Goal: Task Accomplishment & Management: Complete application form

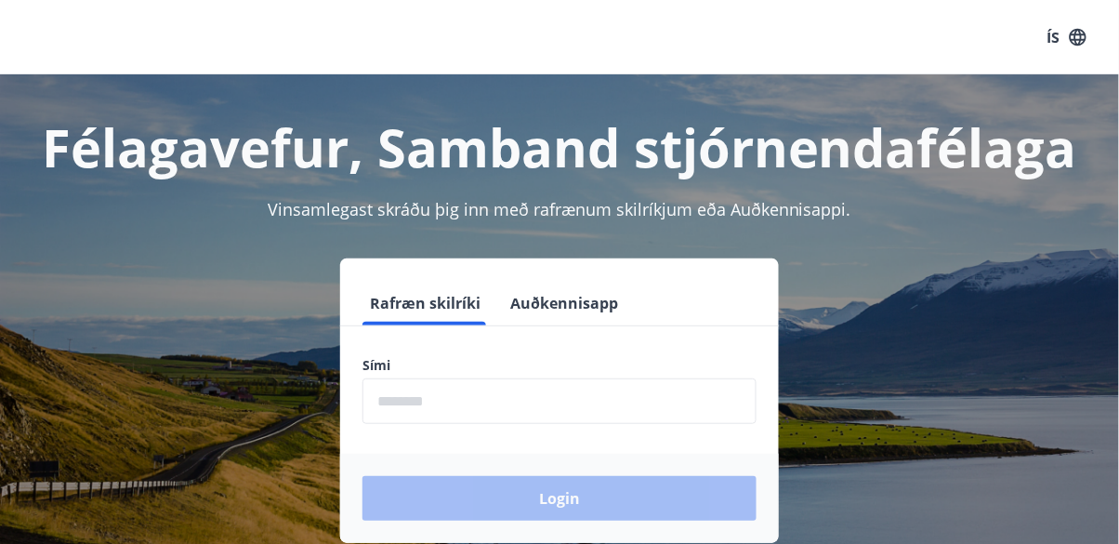
click at [686, 400] on input "phone" at bounding box center [560, 401] width 394 height 46
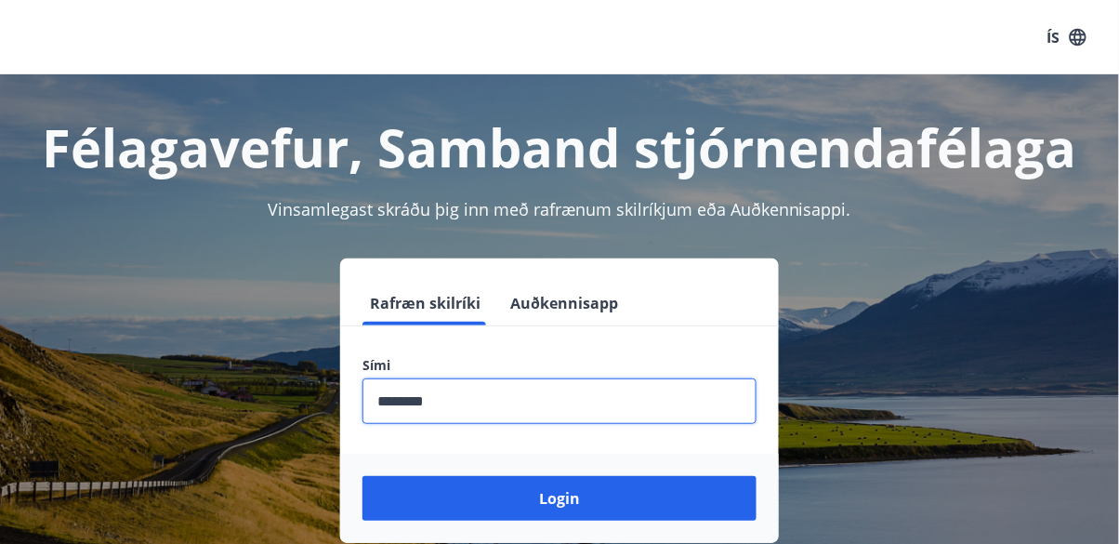
type input "********"
click at [655, 497] on button "Login" at bounding box center [560, 498] width 394 height 45
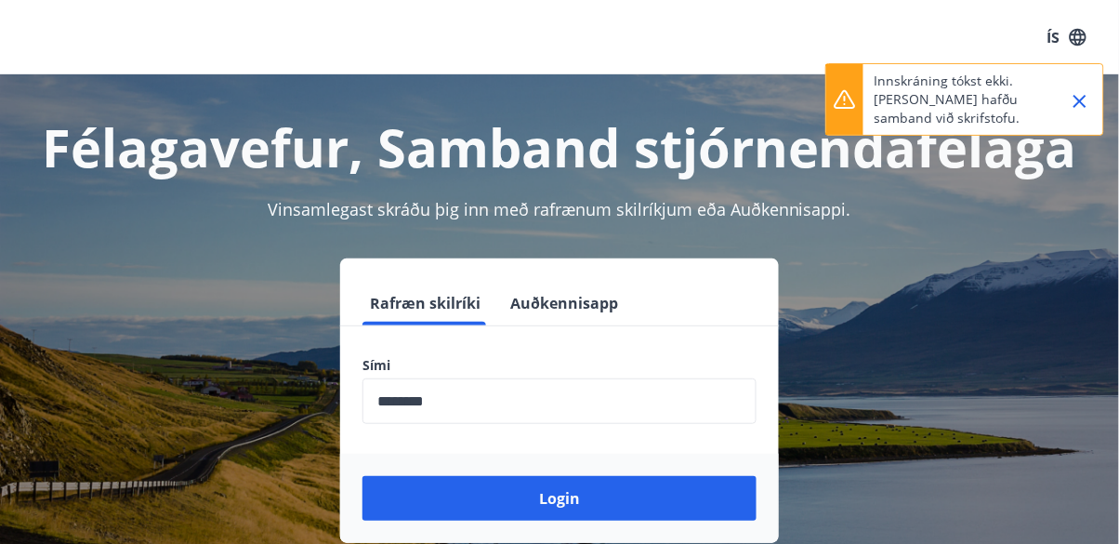
click at [708, 494] on button "Login" at bounding box center [560, 498] width 394 height 45
click at [720, 500] on button "Login" at bounding box center [560, 498] width 394 height 45
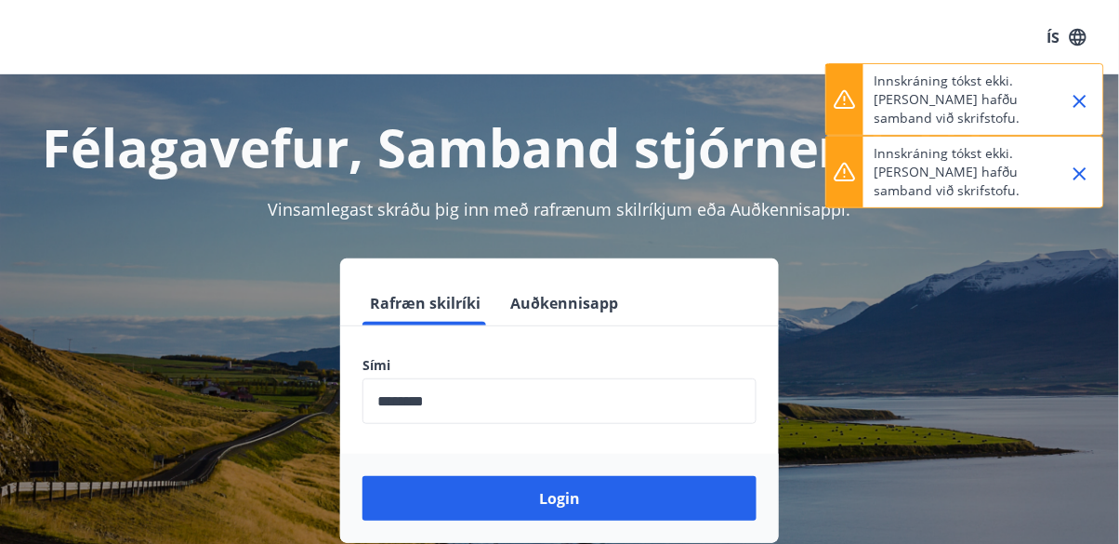
click at [722, 502] on button "Login" at bounding box center [560, 498] width 394 height 45
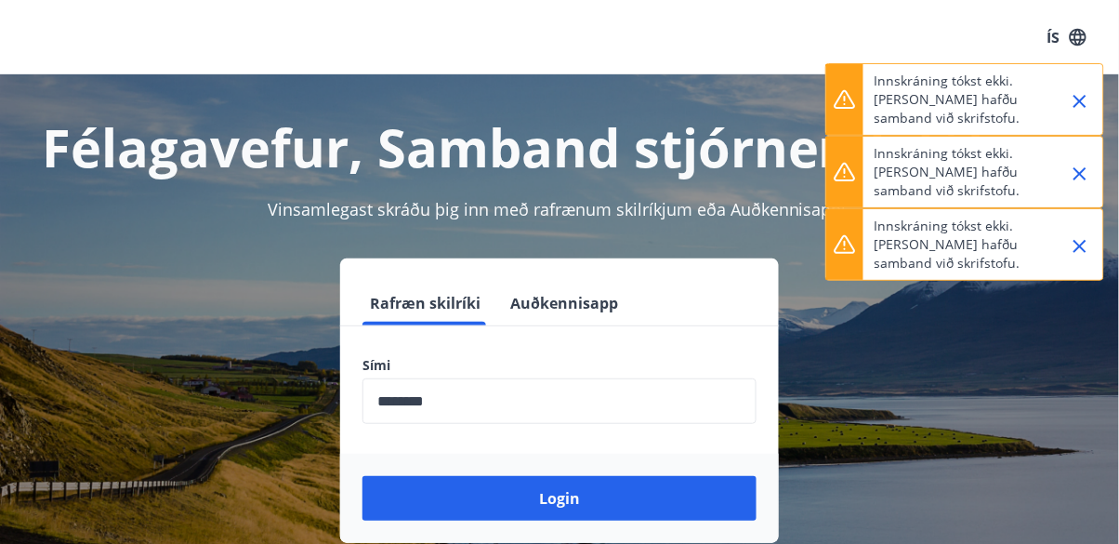
click at [717, 498] on button "Login" at bounding box center [560, 498] width 394 height 45
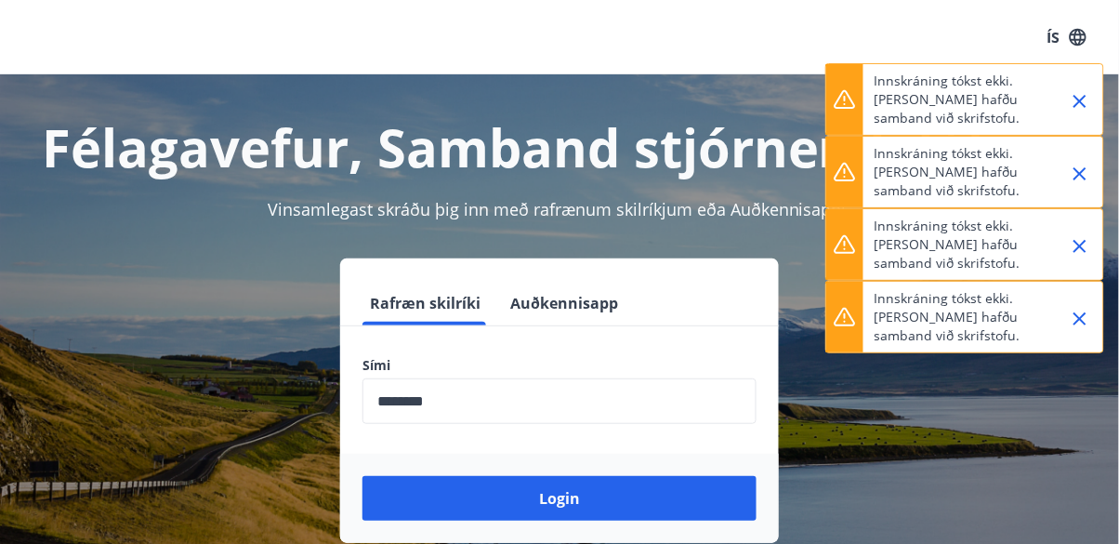
click at [722, 502] on button "Login" at bounding box center [560, 498] width 394 height 45
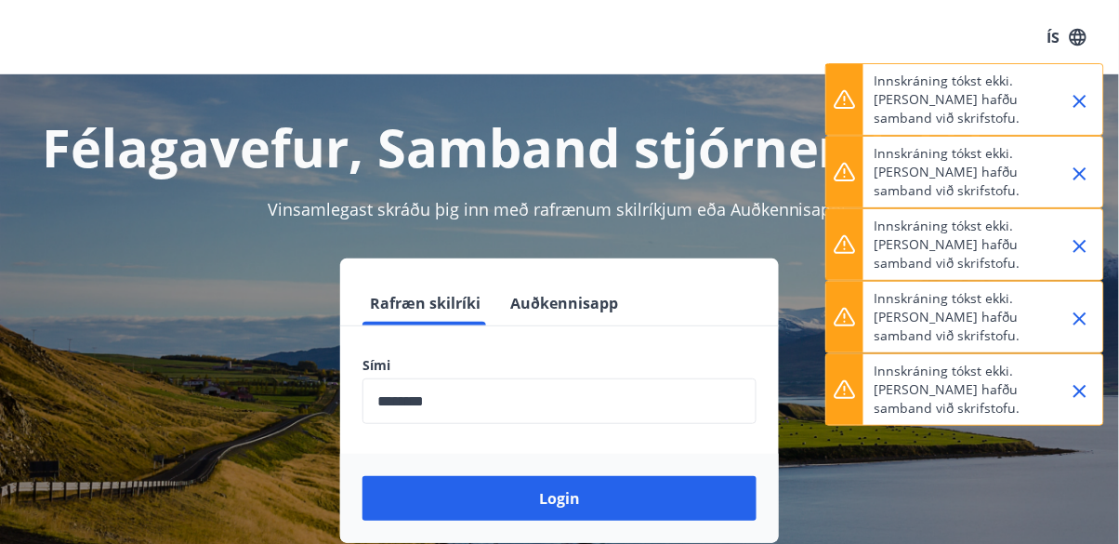
click at [724, 505] on button "Login" at bounding box center [560, 498] width 394 height 45
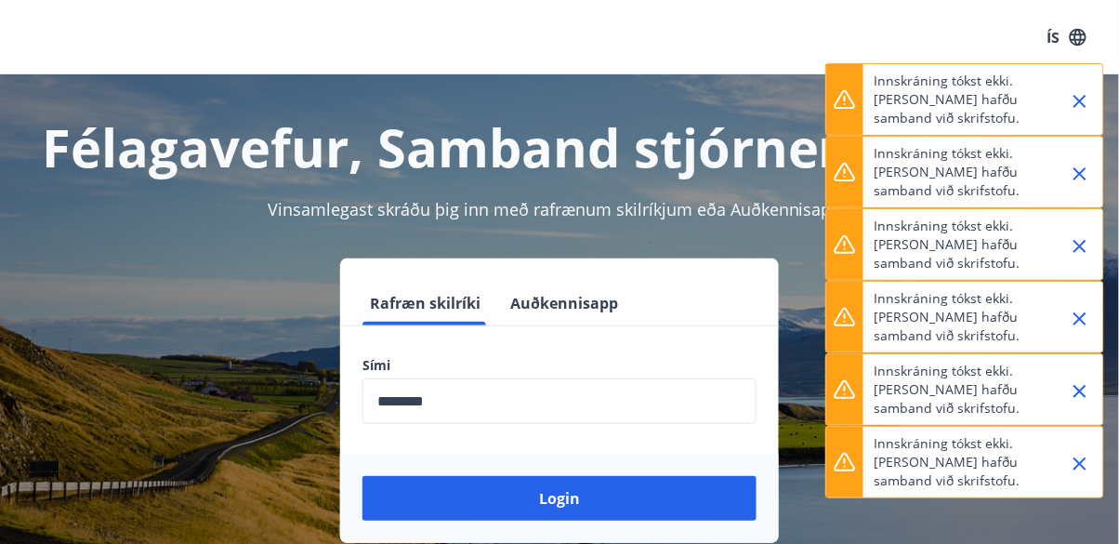
click at [726, 504] on button "Login" at bounding box center [560, 498] width 394 height 45
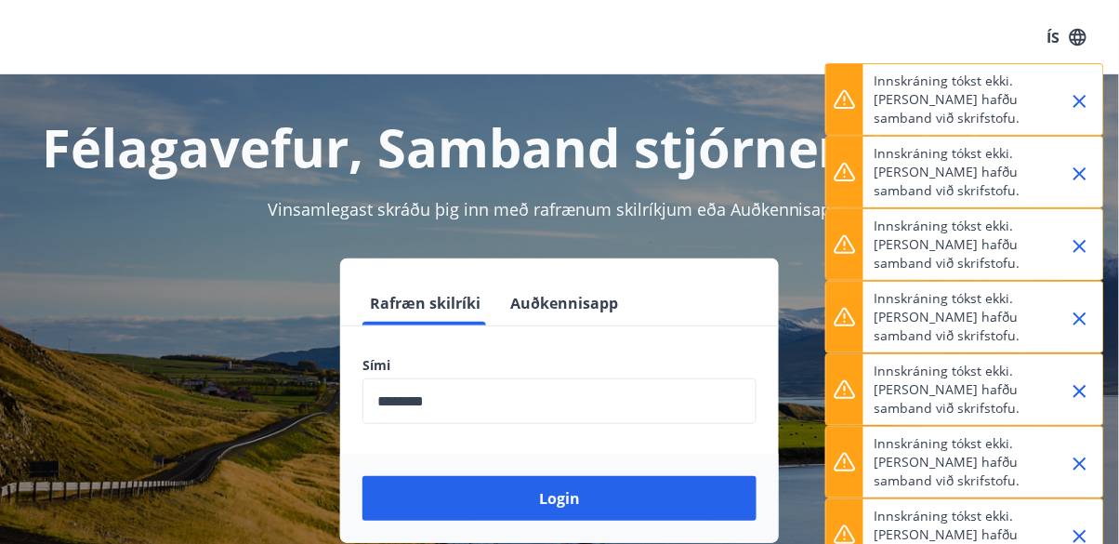
click at [727, 500] on button "Login" at bounding box center [560, 498] width 394 height 45
click at [727, 499] on button "Login" at bounding box center [560, 498] width 394 height 45
click at [730, 500] on button "Login" at bounding box center [560, 498] width 394 height 45
click at [729, 501] on button "Login" at bounding box center [560, 498] width 394 height 45
click at [729, 503] on button "Login" at bounding box center [560, 498] width 394 height 45
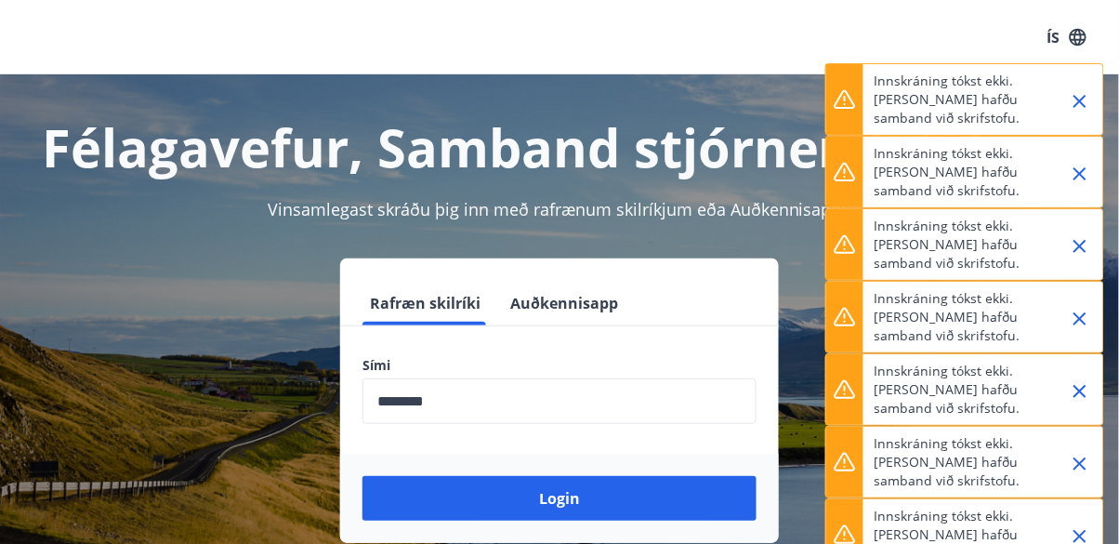
click at [731, 502] on button "Login" at bounding box center [560, 498] width 394 height 45
click at [730, 502] on button "Login" at bounding box center [560, 498] width 394 height 45
click at [734, 503] on button "Login" at bounding box center [560, 498] width 394 height 45
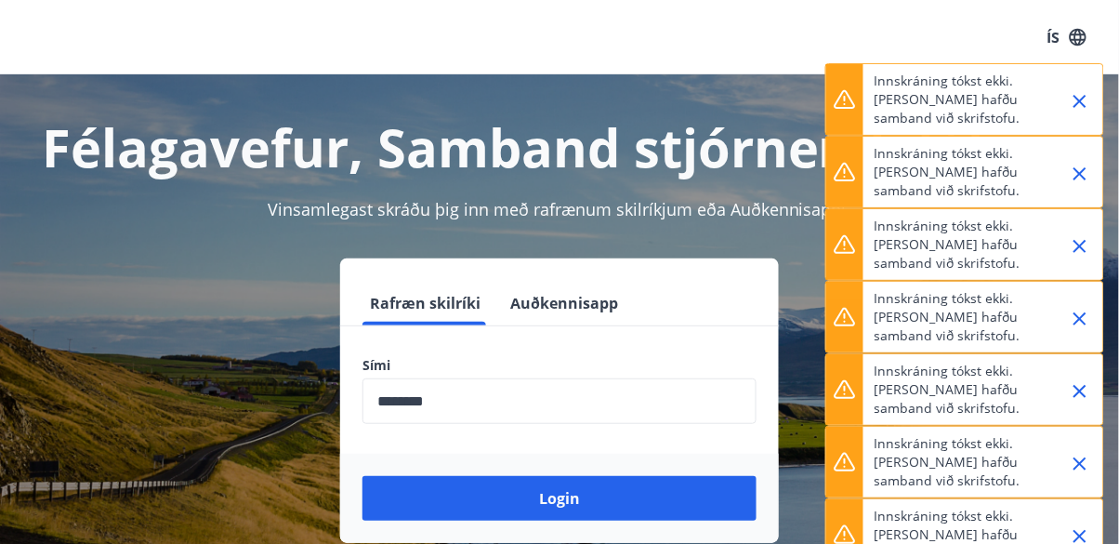
click at [735, 501] on button "Login" at bounding box center [560, 498] width 394 height 45
click at [735, 502] on button "Login" at bounding box center [560, 498] width 394 height 45
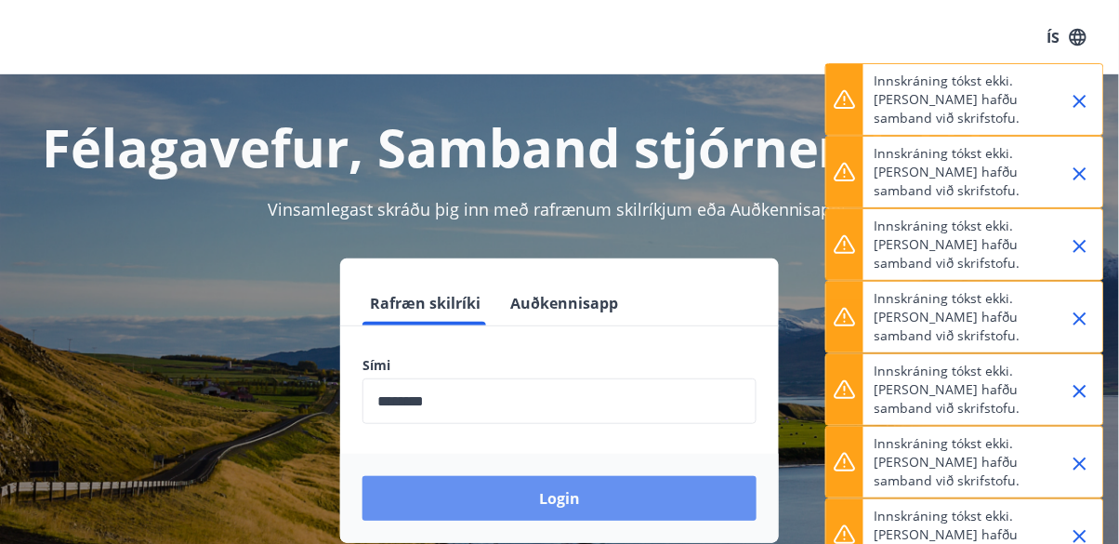
click at [736, 504] on button "Login" at bounding box center [560, 498] width 394 height 45
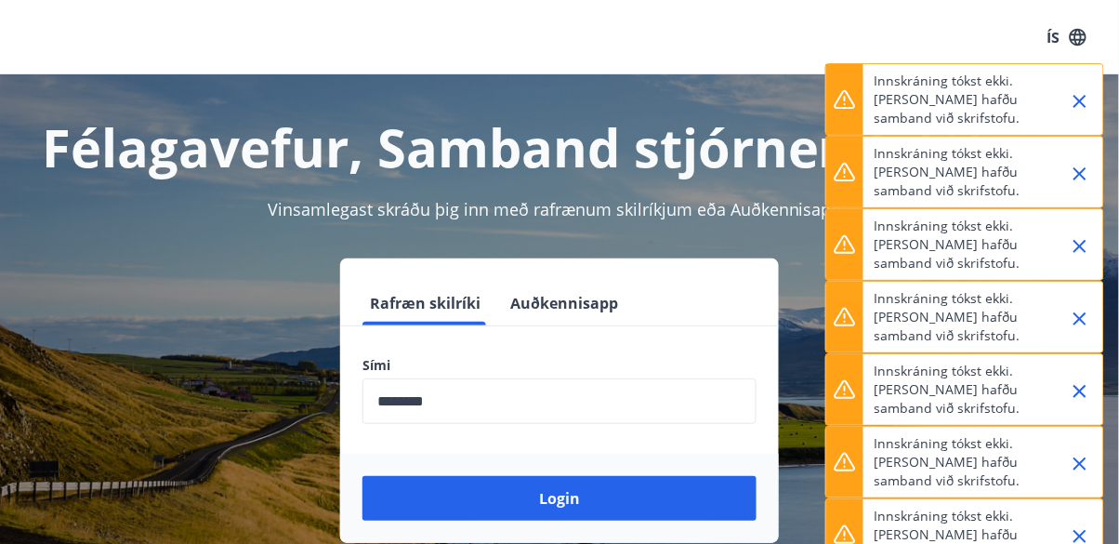
click at [736, 502] on button "Login" at bounding box center [560, 498] width 394 height 45
click at [735, 504] on button "Login" at bounding box center [560, 498] width 394 height 45
click at [735, 502] on button "Login" at bounding box center [560, 498] width 394 height 45
click at [736, 503] on button "Login" at bounding box center [560, 498] width 394 height 45
click at [735, 504] on button "Login" at bounding box center [560, 498] width 394 height 45
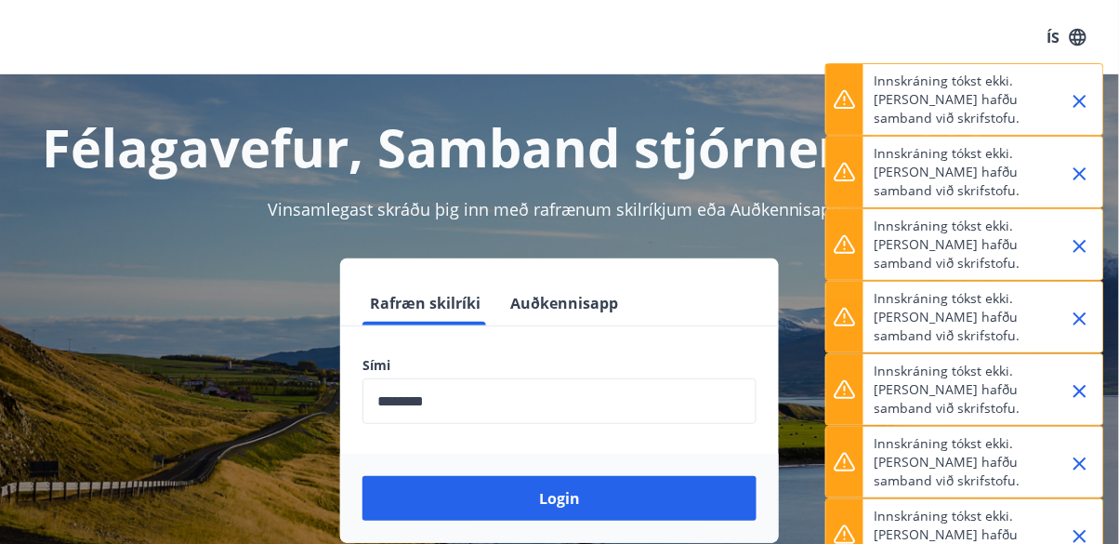
click at [735, 505] on button "Login" at bounding box center [560, 498] width 394 height 45
click at [735, 504] on button "Login" at bounding box center [560, 498] width 394 height 45
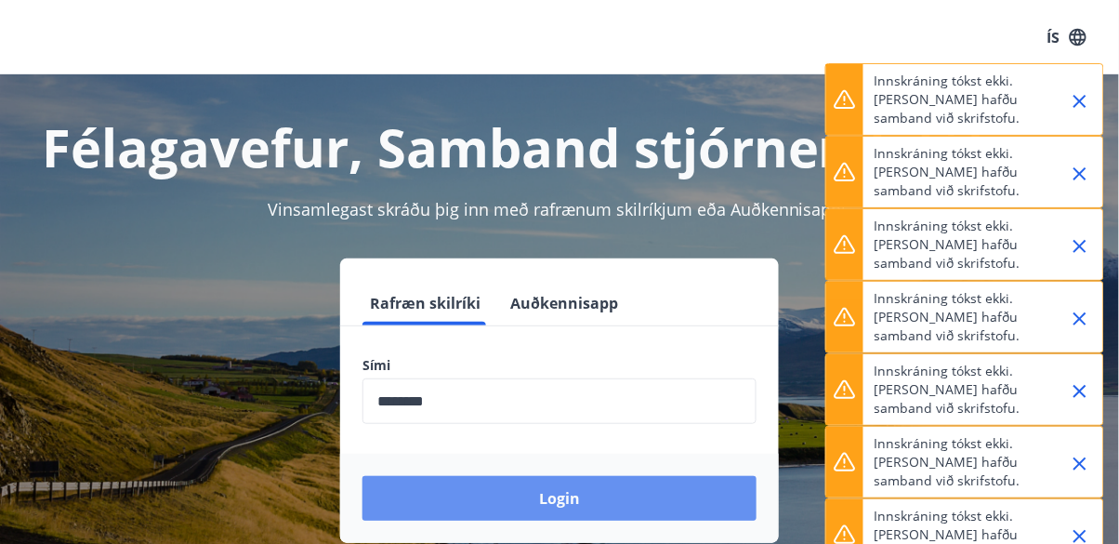
click at [733, 501] on button "Login" at bounding box center [560, 498] width 394 height 45
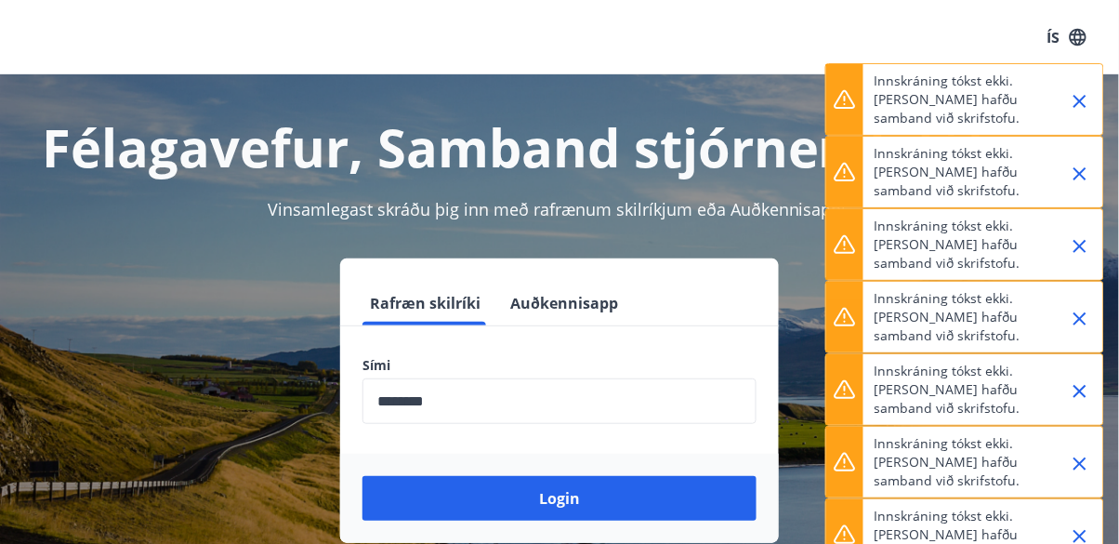
click at [734, 501] on button "Login" at bounding box center [560, 498] width 394 height 45
click at [734, 502] on button "Login" at bounding box center [560, 498] width 394 height 45
click at [735, 498] on button "Login" at bounding box center [560, 498] width 394 height 45
click at [722, 499] on button "Login" at bounding box center [560, 498] width 394 height 45
click at [723, 502] on button "Login" at bounding box center [560, 498] width 394 height 45
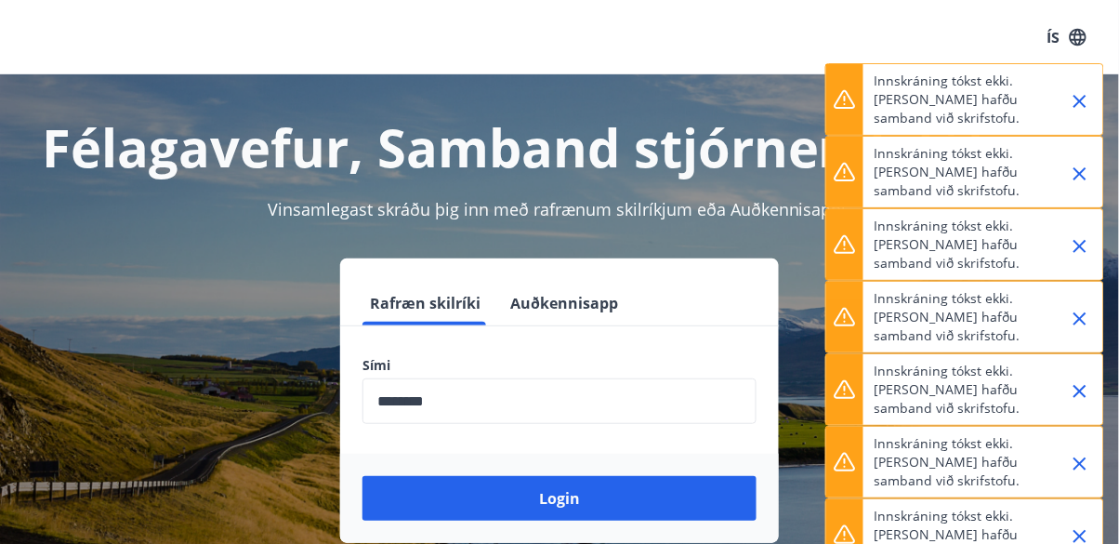
click at [724, 502] on button "Login" at bounding box center [560, 498] width 394 height 45
